Goal: Information Seeking & Learning: Learn about a topic

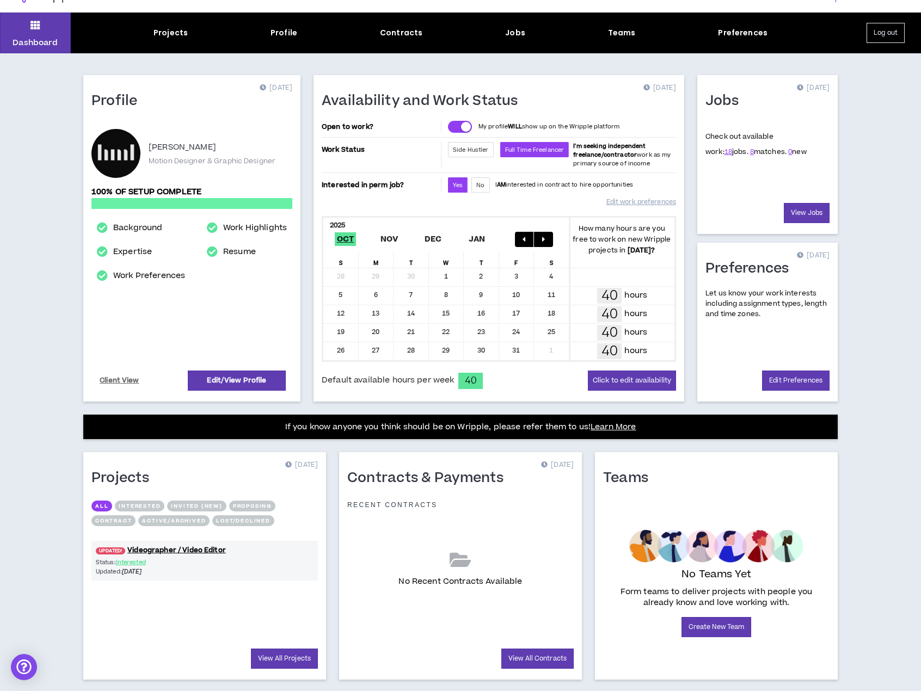
scroll to position [41, 0]
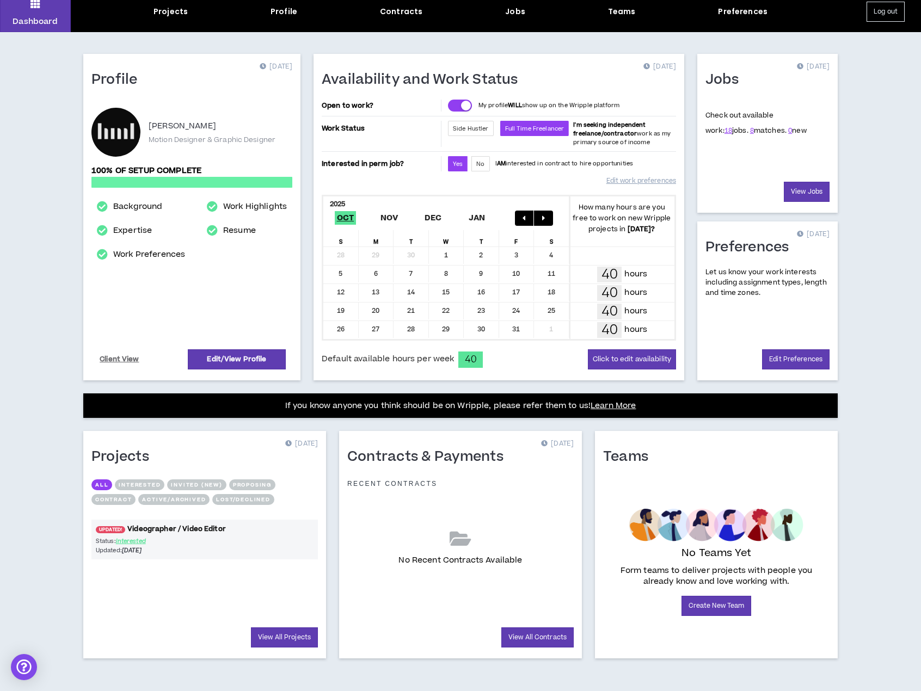
click at [164, 526] on link "UPDATED! Videographer / Video Editor" at bounding box center [204, 529] width 226 height 10
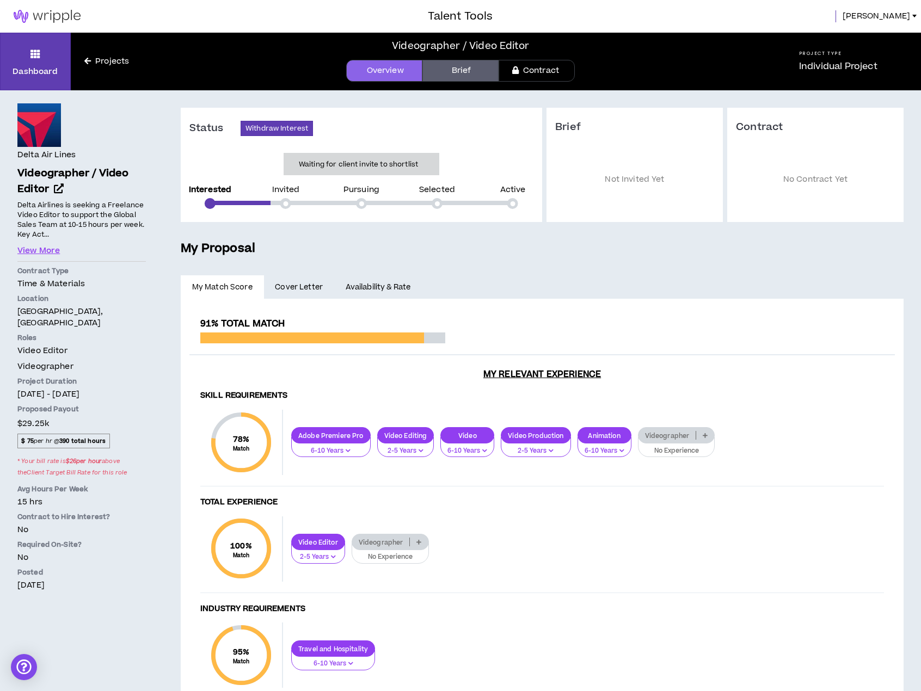
click at [56, 9] on link at bounding box center [47, 16] width 94 height 33
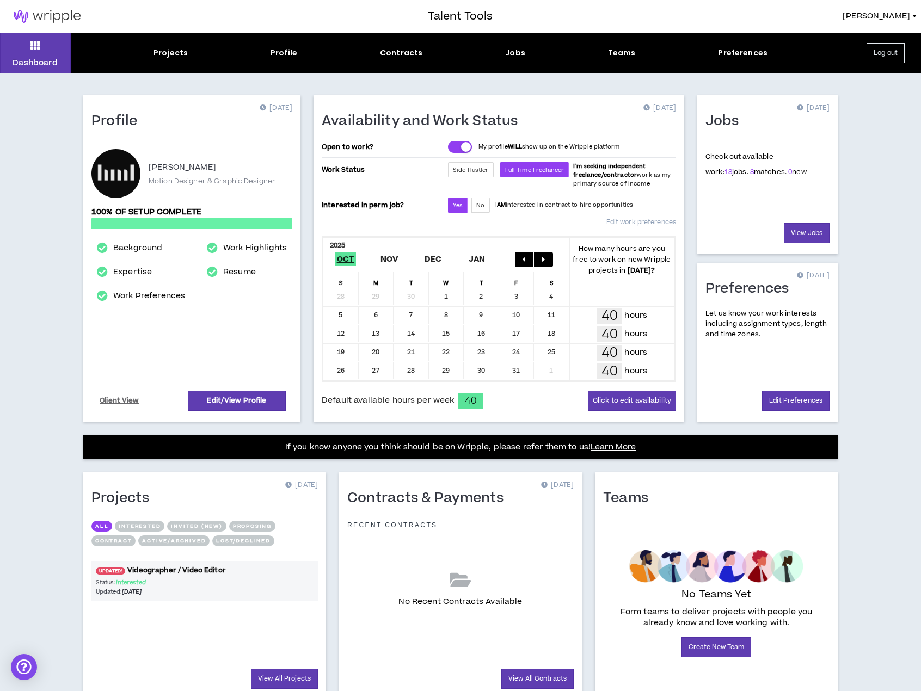
click at [149, 565] on link "UPDATED! Videographer / Video Editor" at bounding box center [204, 570] width 226 height 10
click at [287, 675] on link "View All Projects" at bounding box center [284, 679] width 67 height 20
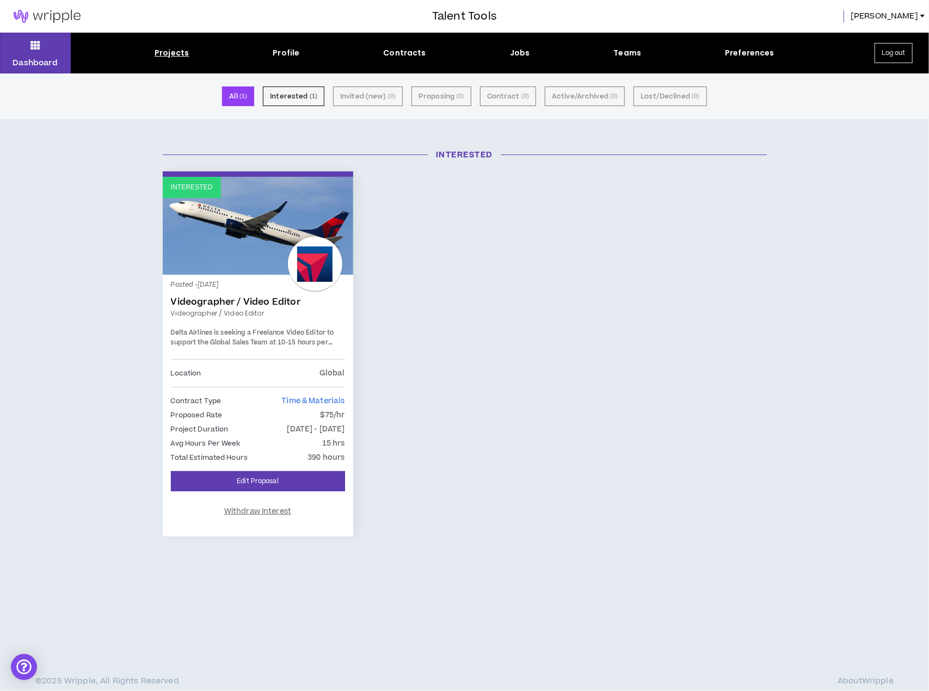
click at [65, 10] on img at bounding box center [47, 16] width 94 height 13
